Goal: Navigation & Orientation: Find specific page/section

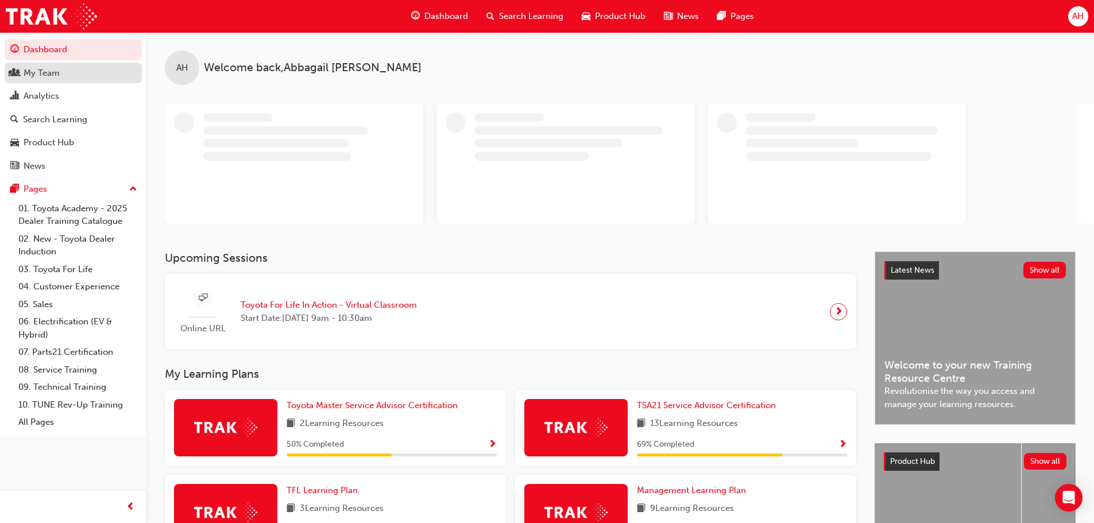
click at [65, 80] on link "My Team" at bounding box center [73, 73] width 137 height 21
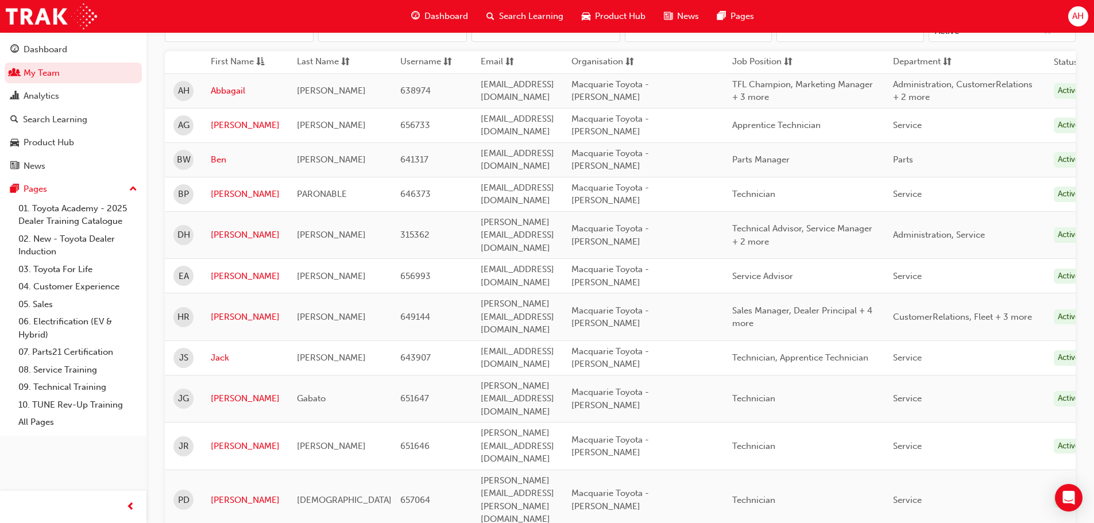
scroll to position [172, 0]
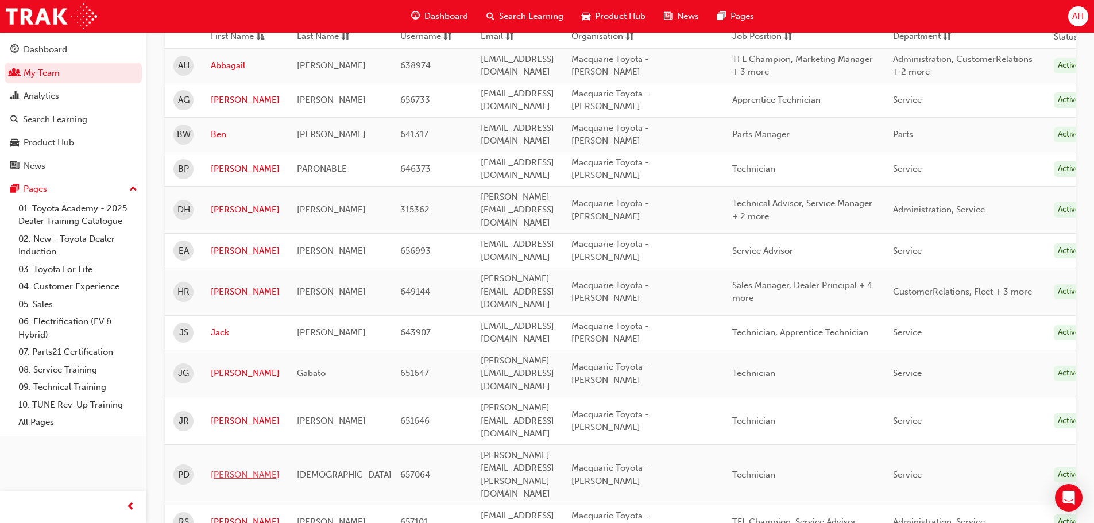
click at [220, 468] on link "[PERSON_NAME]" at bounding box center [245, 474] width 69 height 13
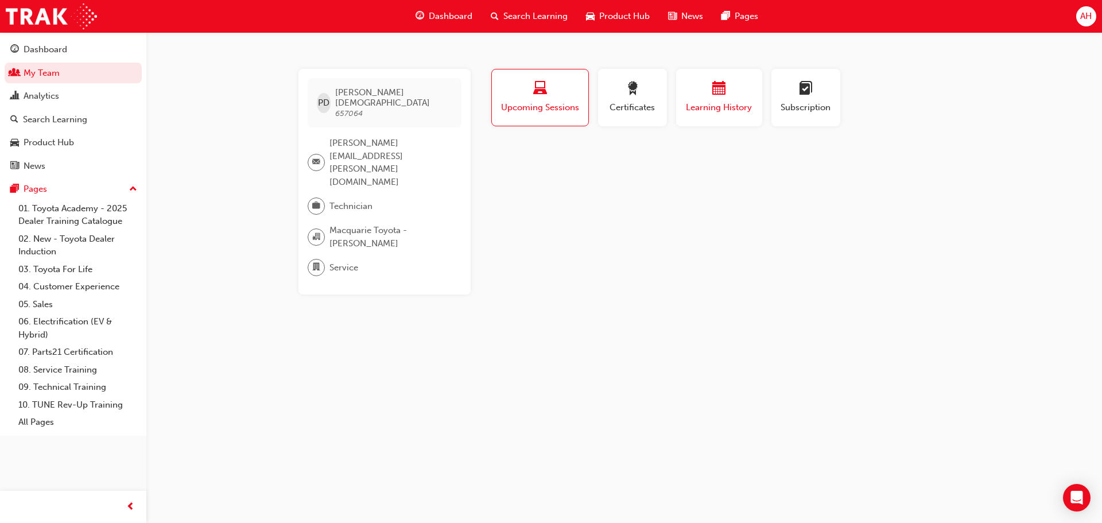
click at [690, 104] on span "Learning History" at bounding box center [719, 107] width 69 height 13
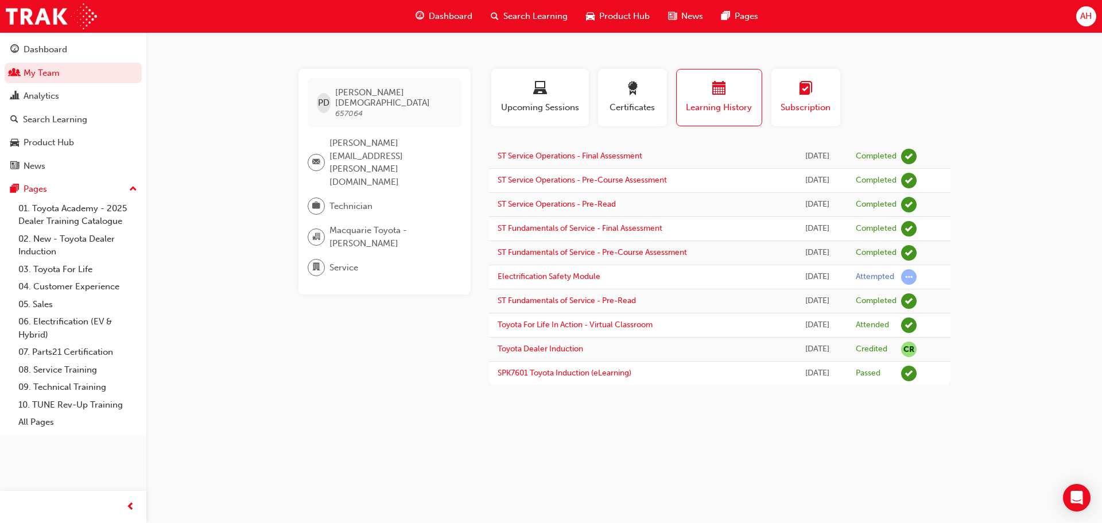
click at [802, 121] on button "Subscription" at bounding box center [806, 97] width 69 height 57
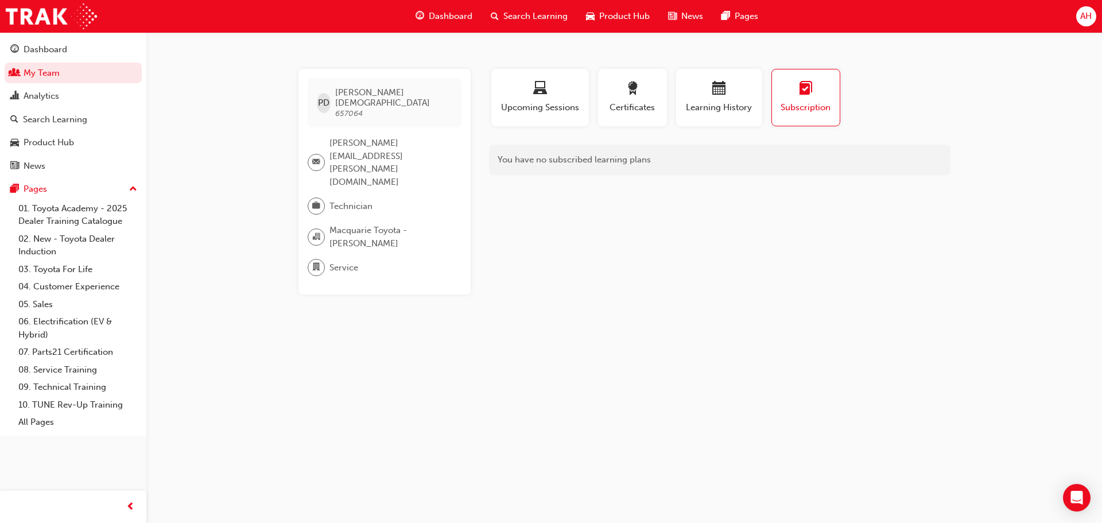
click at [765, 96] on div "Learning History" at bounding box center [719, 102] width 95 height 67
click at [765, 98] on div "Learning History" at bounding box center [719, 102] width 95 height 67
click at [743, 113] on span "Learning History" at bounding box center [719, 107] width 69 height 13
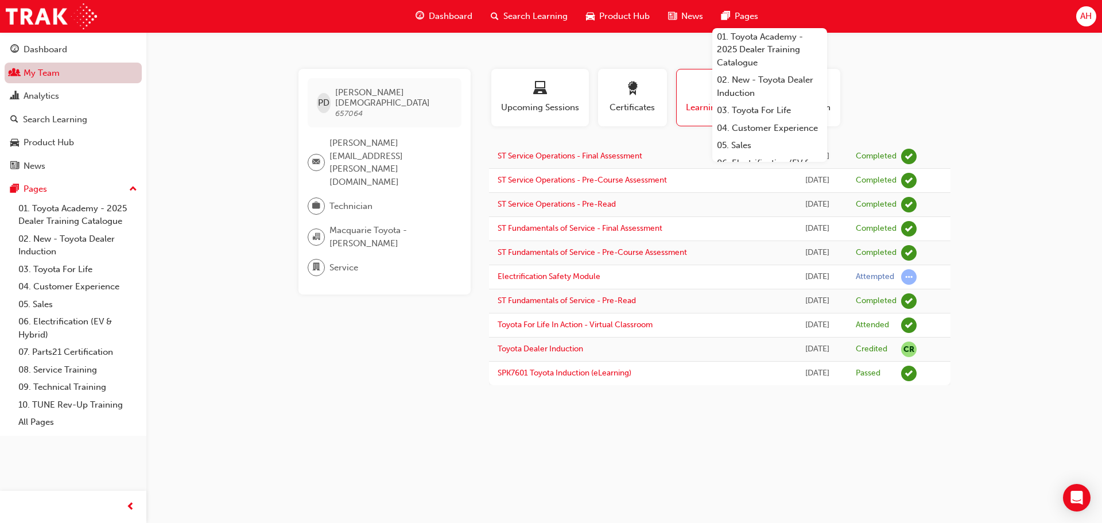
click at [67, 75] on link "My Team" at bounding box center [73, 73] width 137 height 21
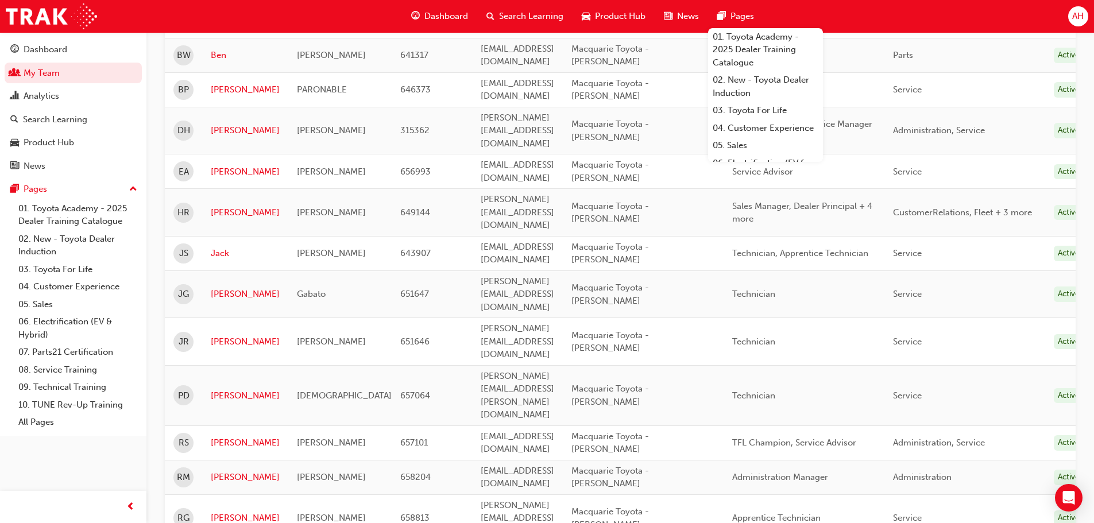
scroll to position [284, 0]
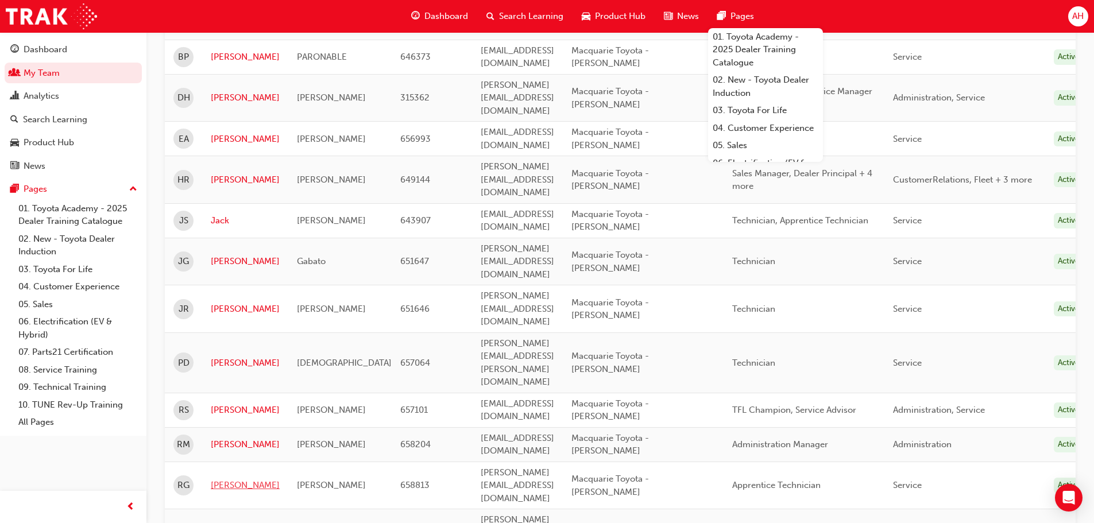
click at [223, 479] on link "[PERSON_NAME]" at bounding box center [245, 485] width 69 height 13
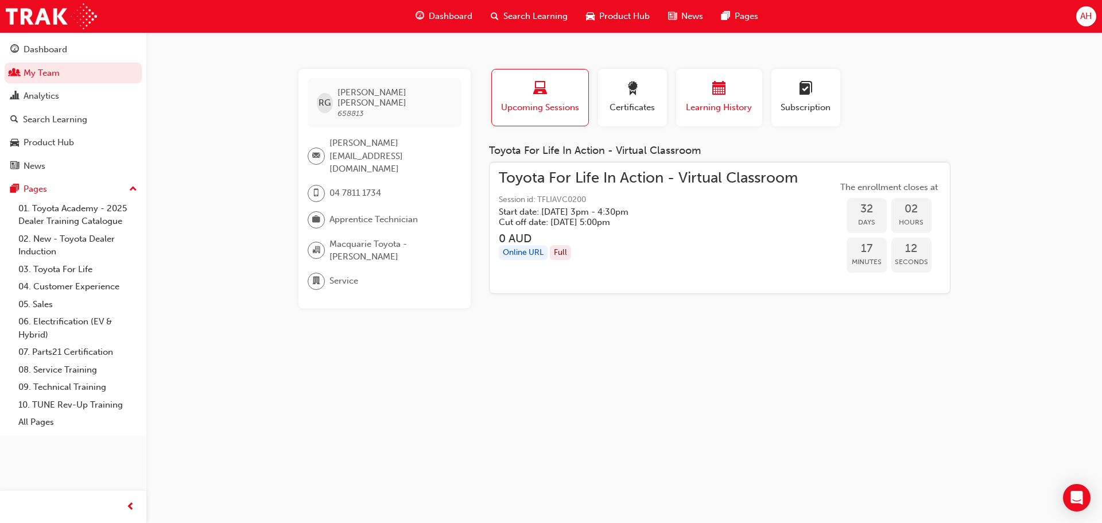
click at [702, 88] on div "button" at bounding box center [719, 91] width 69 height 18
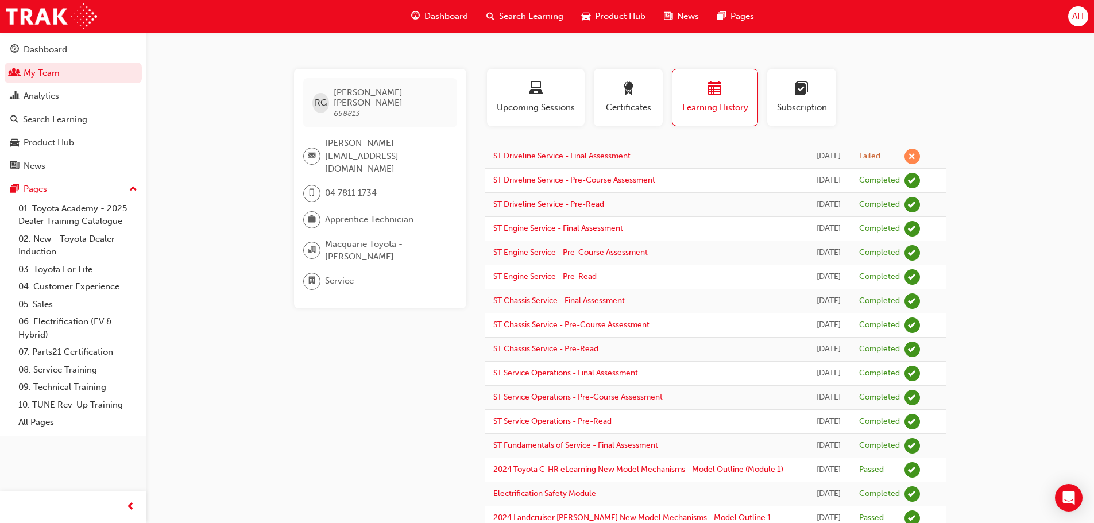
click at [1075, 16] on span "AH" at bounding box center [1077, 16] width 11 height 13
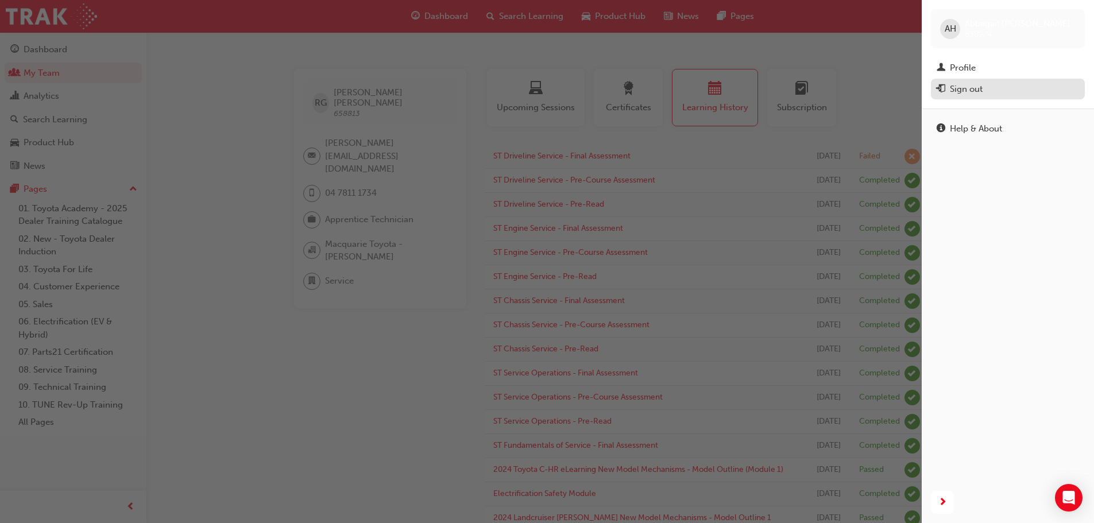
click at [981, 93] on div "Sign out" at bounding box center [966, 89] width 33 height 13
